Goal: Task Accomplishment & Management: Use online tool/utility

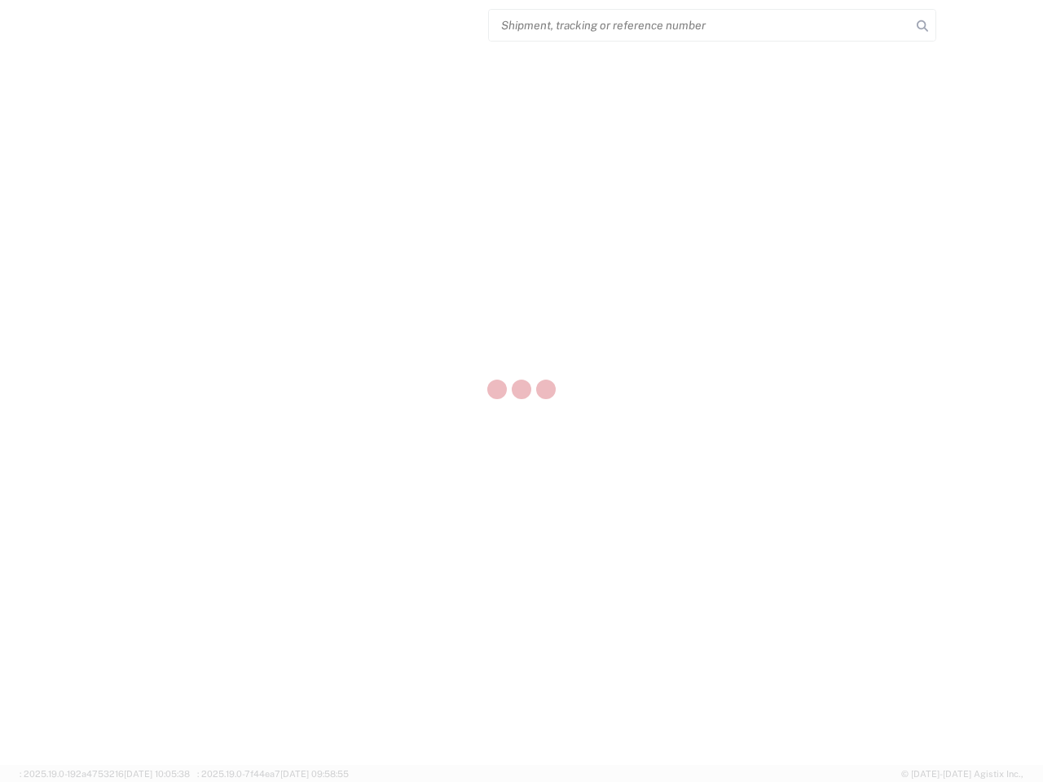
select select "US"
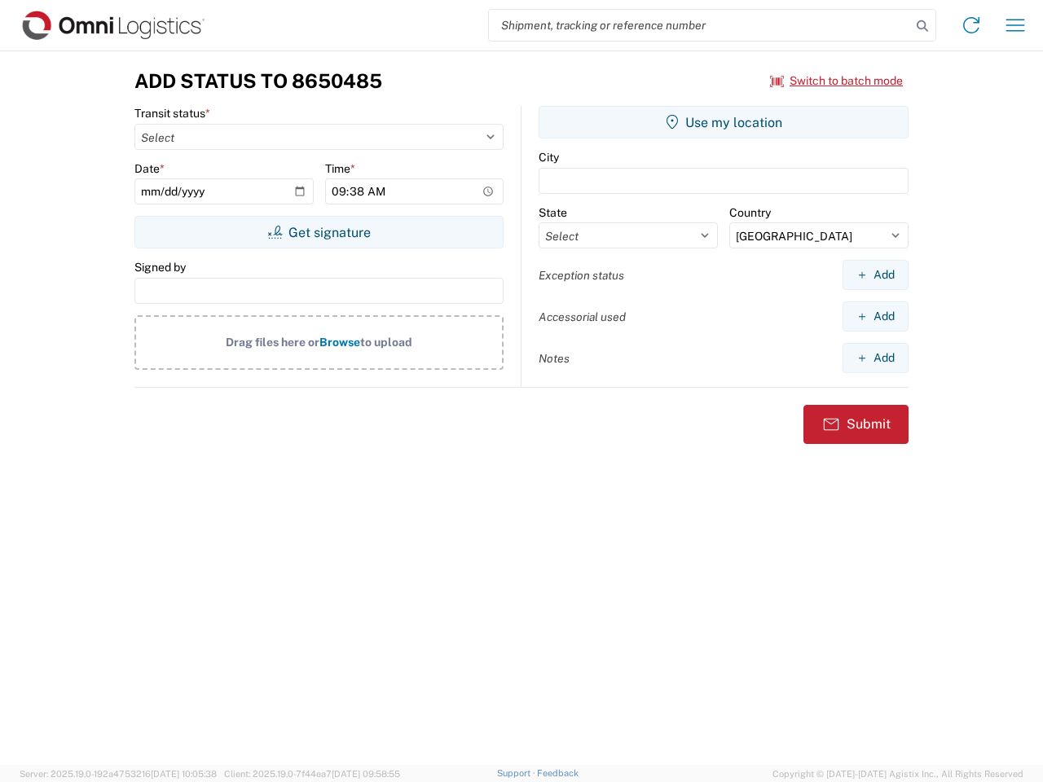
click at [700, 25] on input "search" at bounding box center [700, 25] width 422 height 31
click at [922, 26] on icon at bounding box center [922, 26] width 23 height 23
click at [971, 25] on icon at bounding box center [971, 25] width 26 height 26
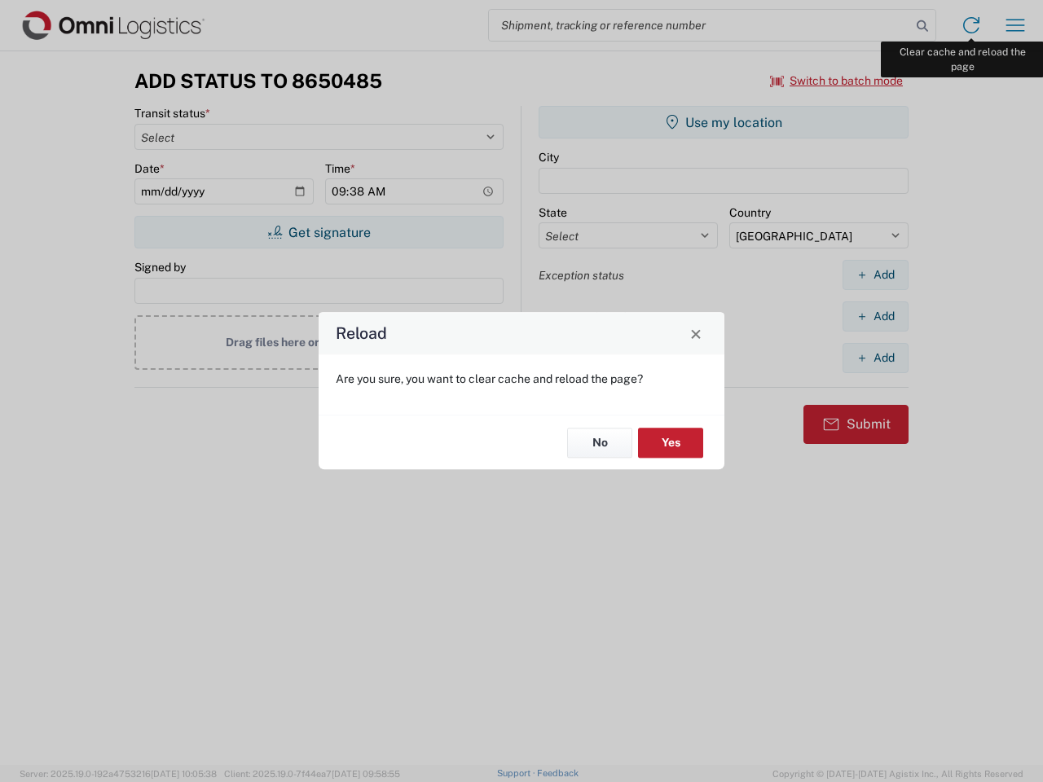
click at [1015, 25] on div "Reload Are you sure, you want to clear cache and reload the page? No Yes" at bounding box center [521, 391] width 1043 height 782
click at [837, 81] on div "Reload Are you sure, you want to clear cache and reload the page? No Yes" at bounding box center [521, 391] width 1043 height 782
click at [319, 232] on div "Reload Are you sure, you want to clear cache and reload the page? No Yes" at bounding box center [521, 391] width 1043 height 782
click at [723, 122] on div "Reload Are you sure, you want to clear cache and reload the page? No Yes" at bounding box center [521, 391] width 1043 height 782
click at [875, 275] on div "Reload Are you sure, you want to clear cache and reload the page? No Yes" at bounding box center [521, 391] width 1043 height 782
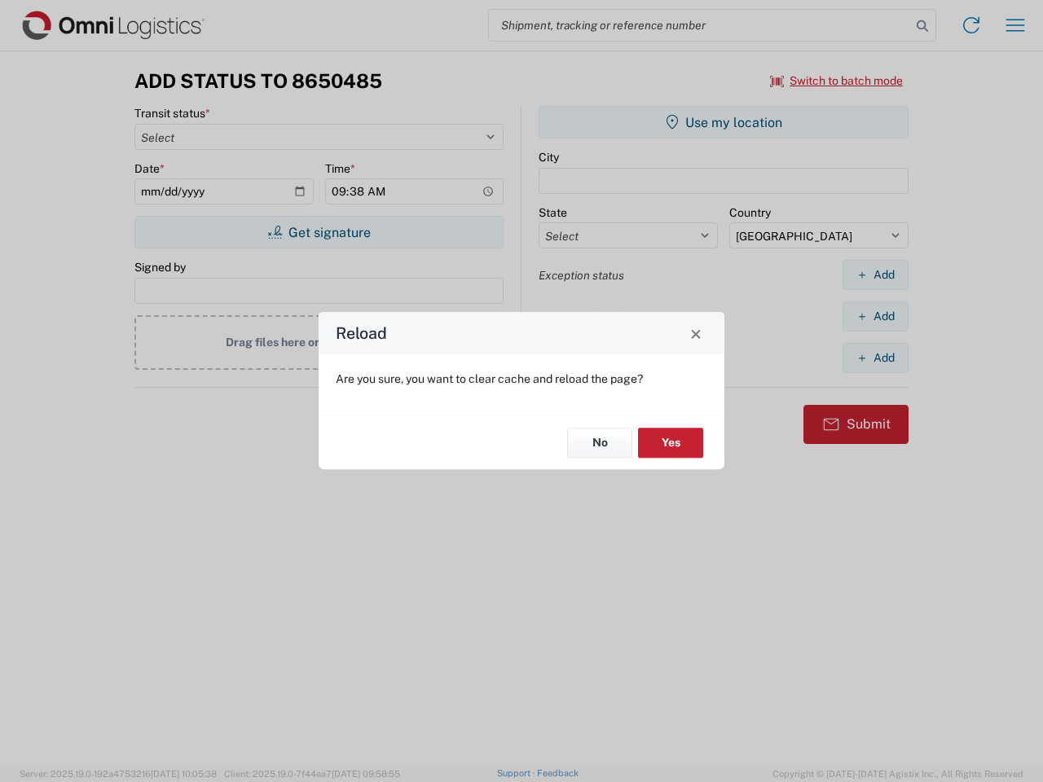
click at [875, 316] on div "Reload Are you sure, you want to clear cache and reload the page? No Yes" at bounding box center [521, 391] width 1043 height 782
click at [875, 358] on div "Reload Are you sure, you want to clear cache and reload the page? No Yes" at bounding box center [521, 391] width 1043 height 782
